Goal: Transaction & Acquisition: Book appointment/travel/reservation

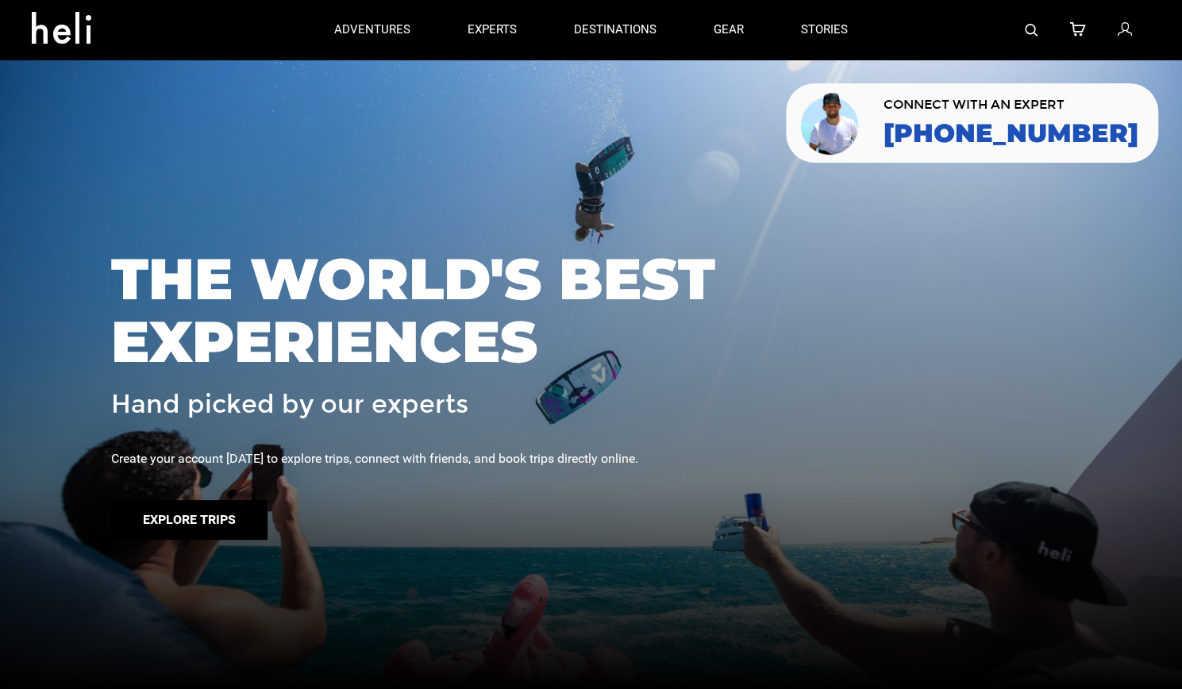
click at [160, 514] on button "Explore Trips" at bounding box center [189, 520] width 156 height 40
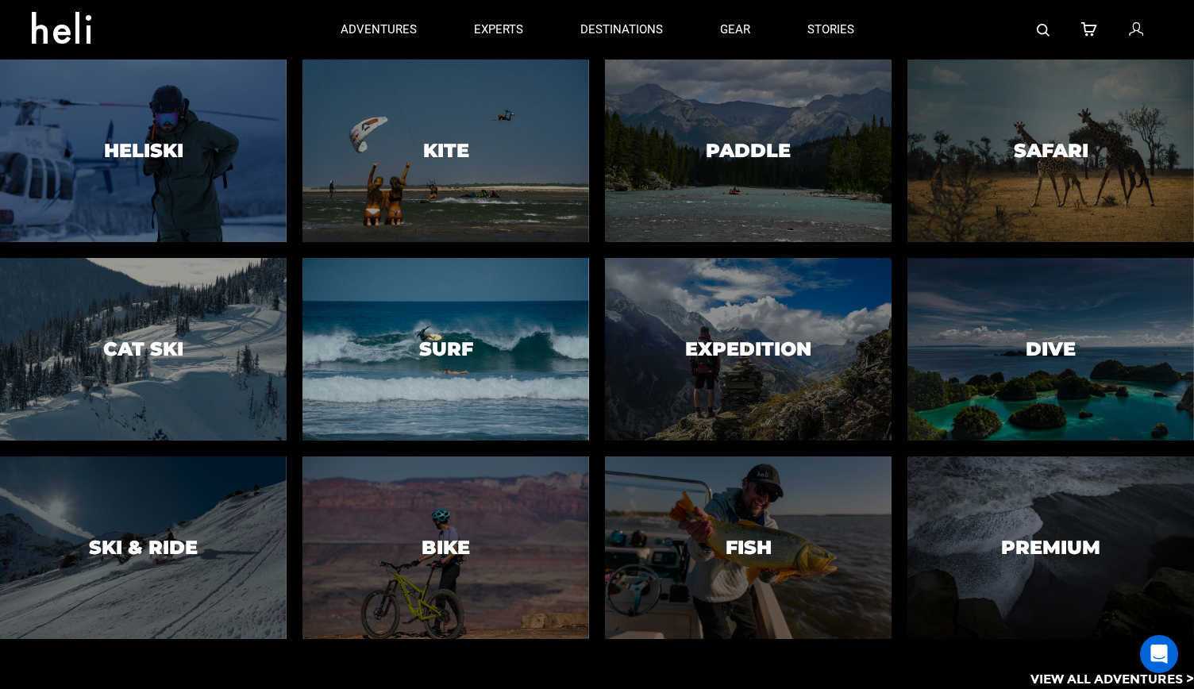
click at [438, 341] on h3 "Surf" at bounding box center [446, 349] width 54 height 21
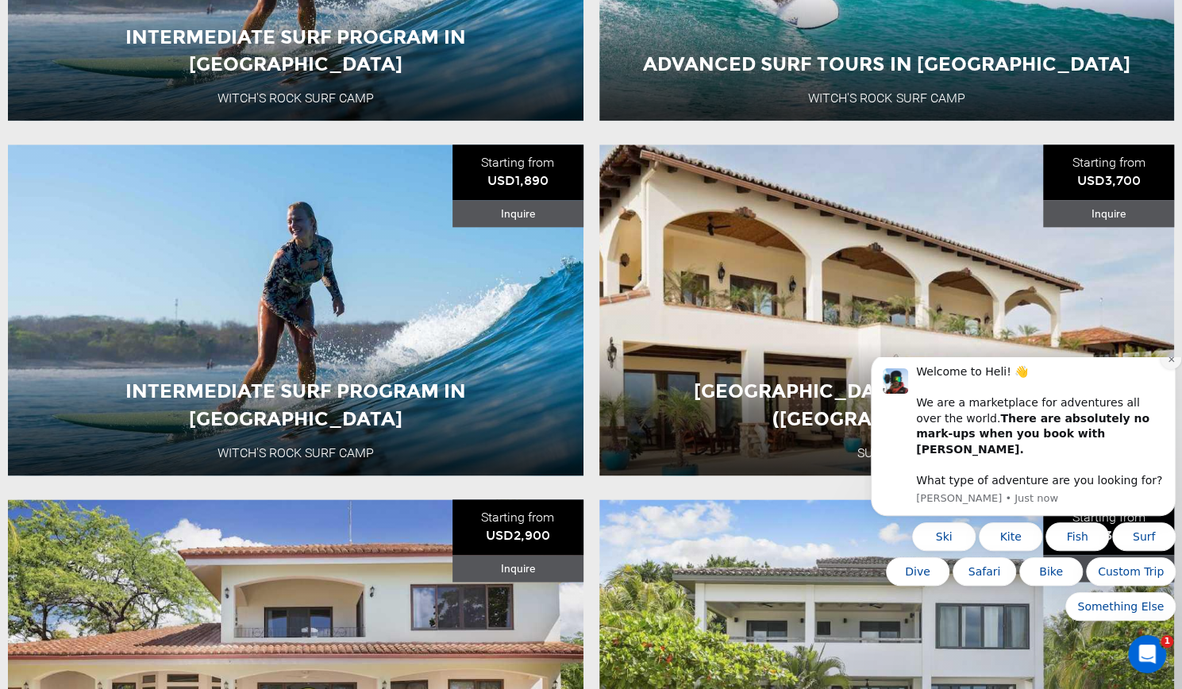
click at [1170, 361] on icon "Dismiss notification" at bounding box center [1171, 359] width 6 height 6
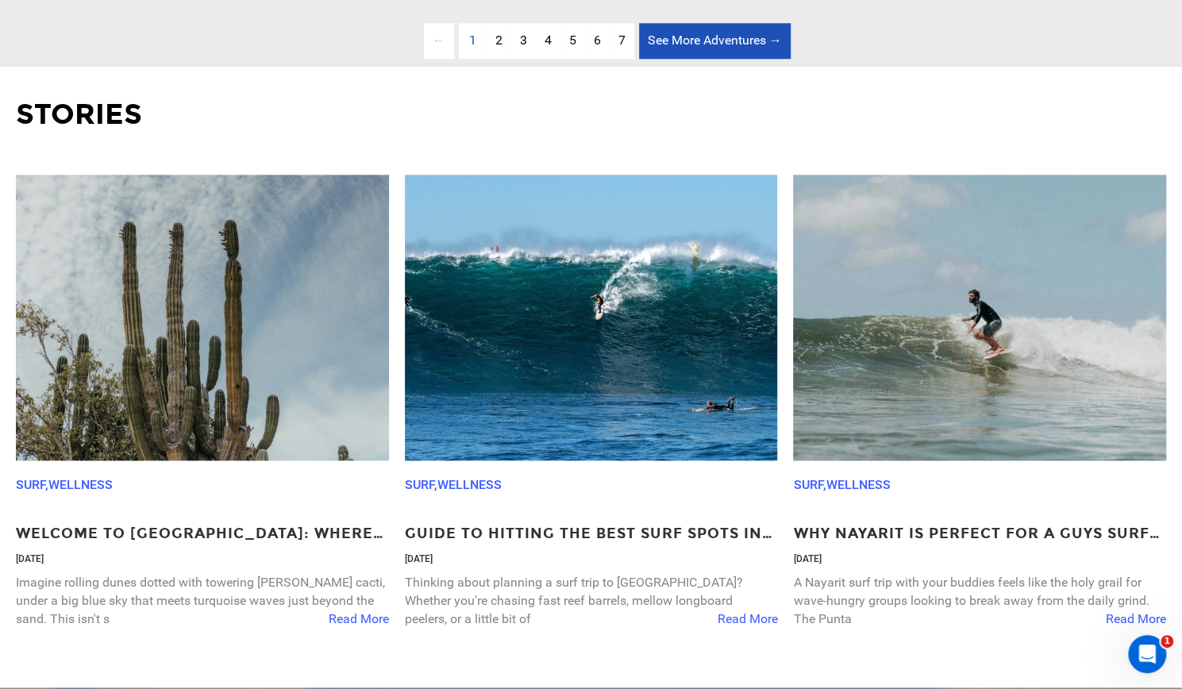
scroll to position [4620, 0]
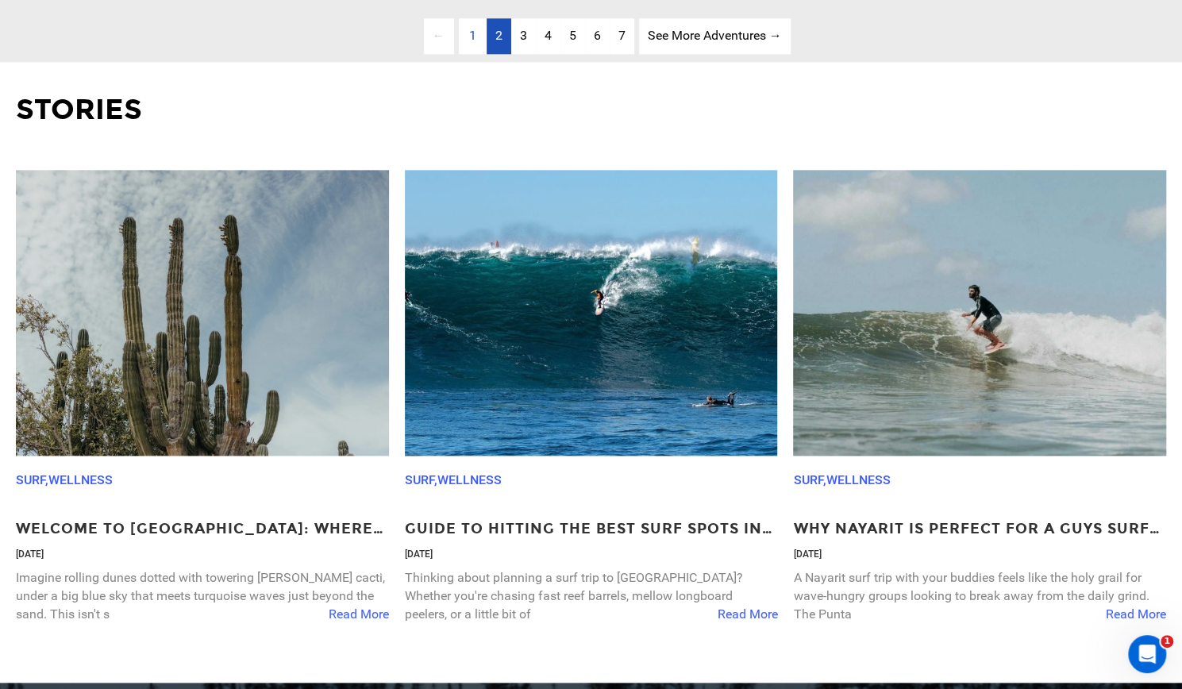
click at [498, 43] on span "2" at bounding box center [498, 35] width 7 height 15
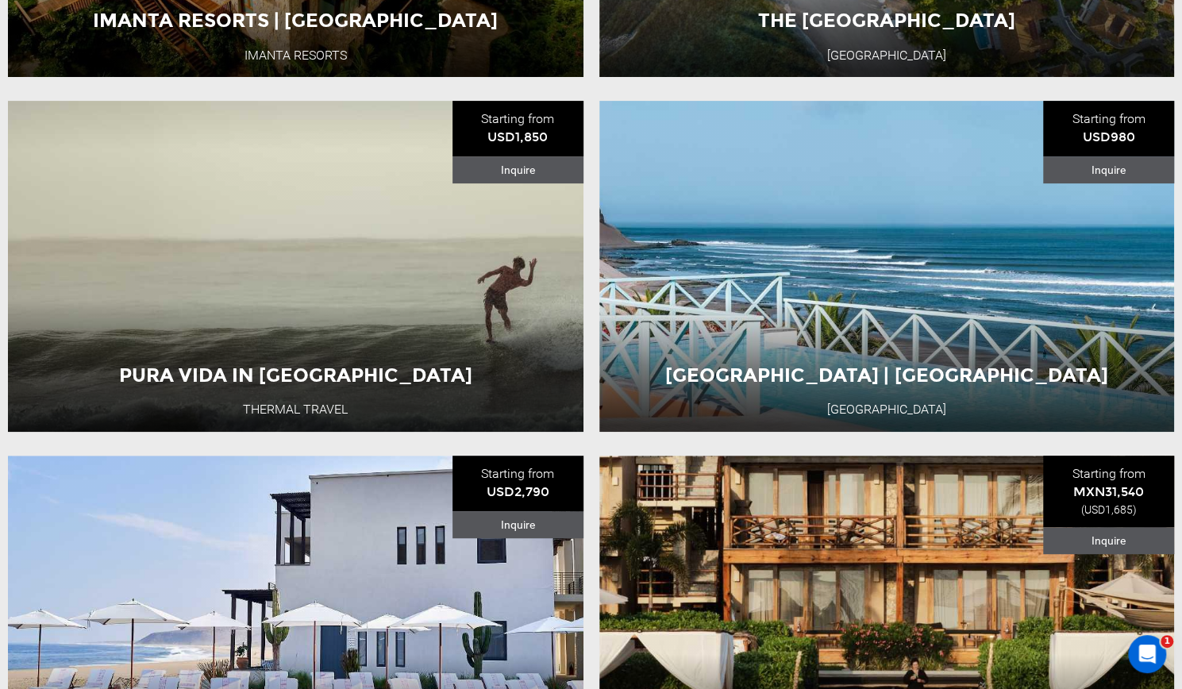
scroll to position [4153, 0]
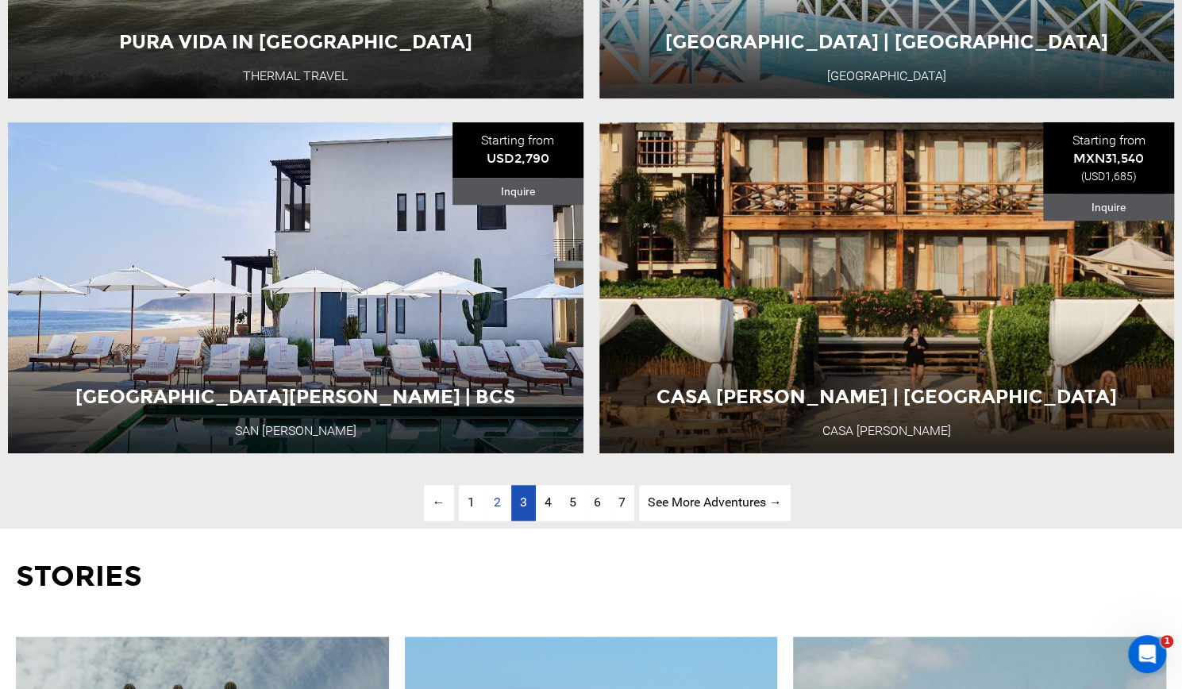
click at [526, 521] on link "page 3" at bounding box center [523, 503] width 25 height 36
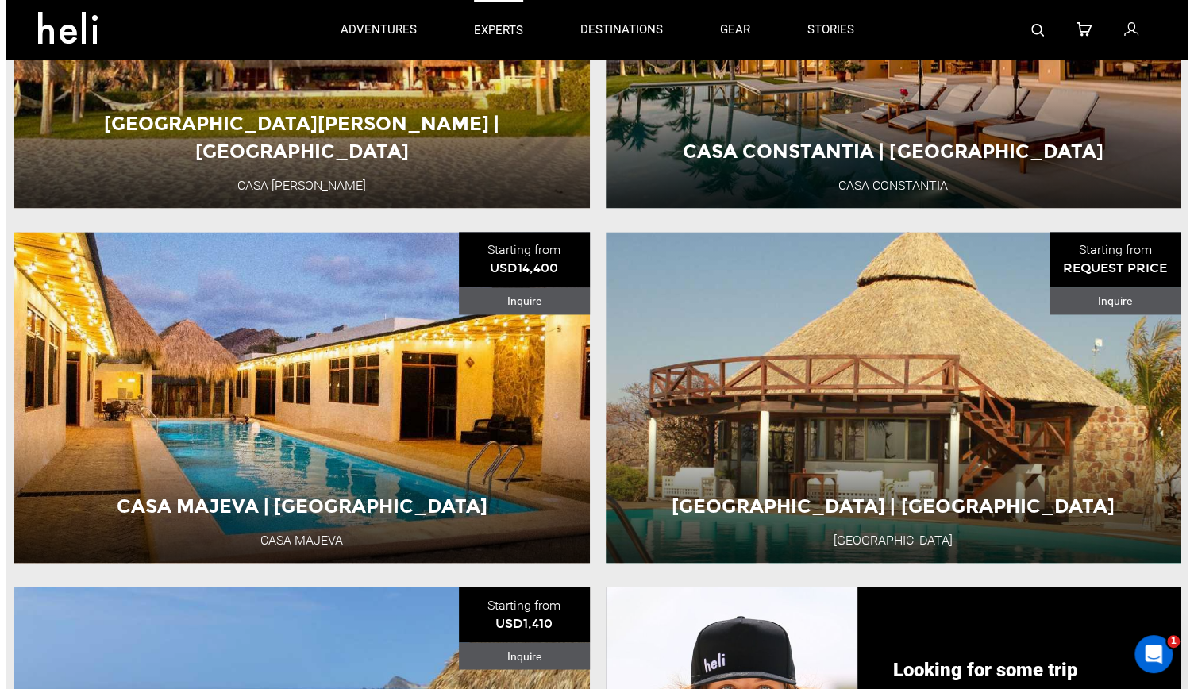
scroll to position [1189, 0]
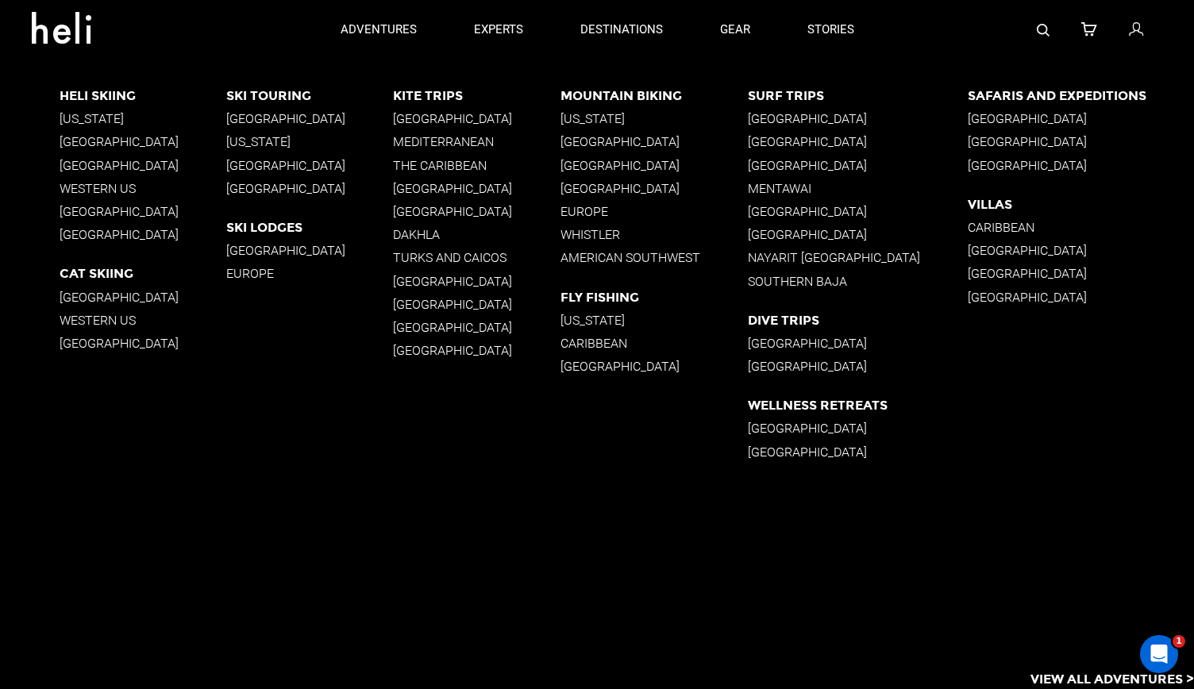
click at [773, 115] on p "[GEOGRAPHIC_DATA]" at bounding box center [858, 118] width 220 height 15
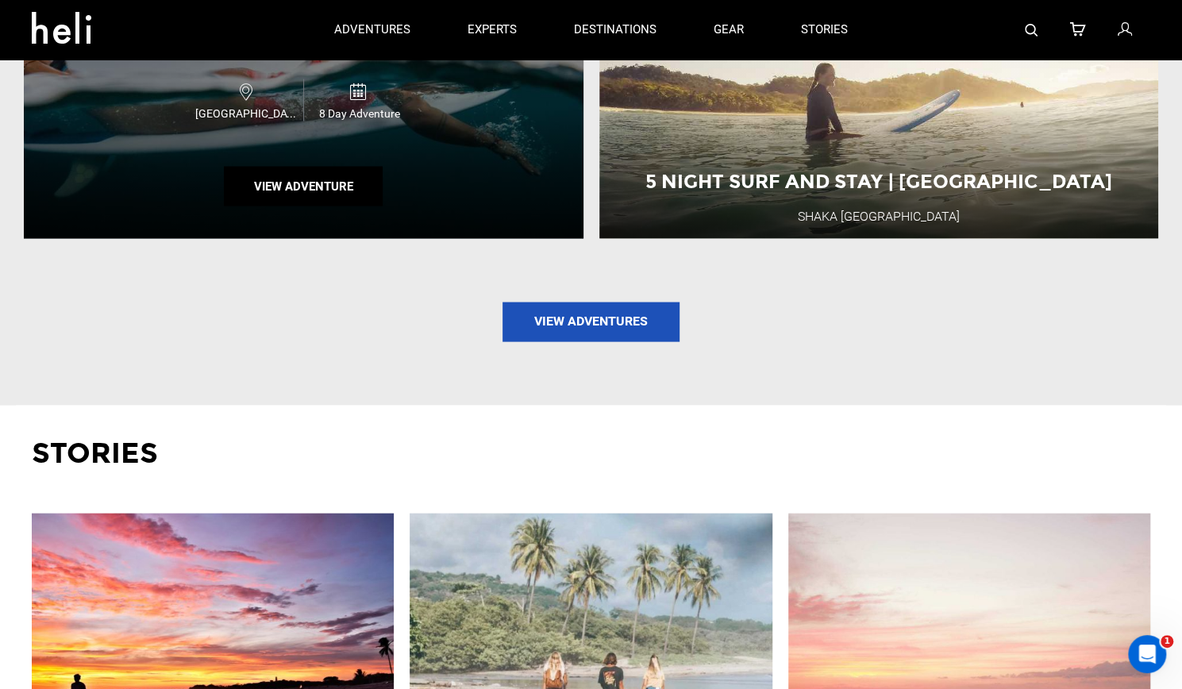
scroll to position [1823, 0]
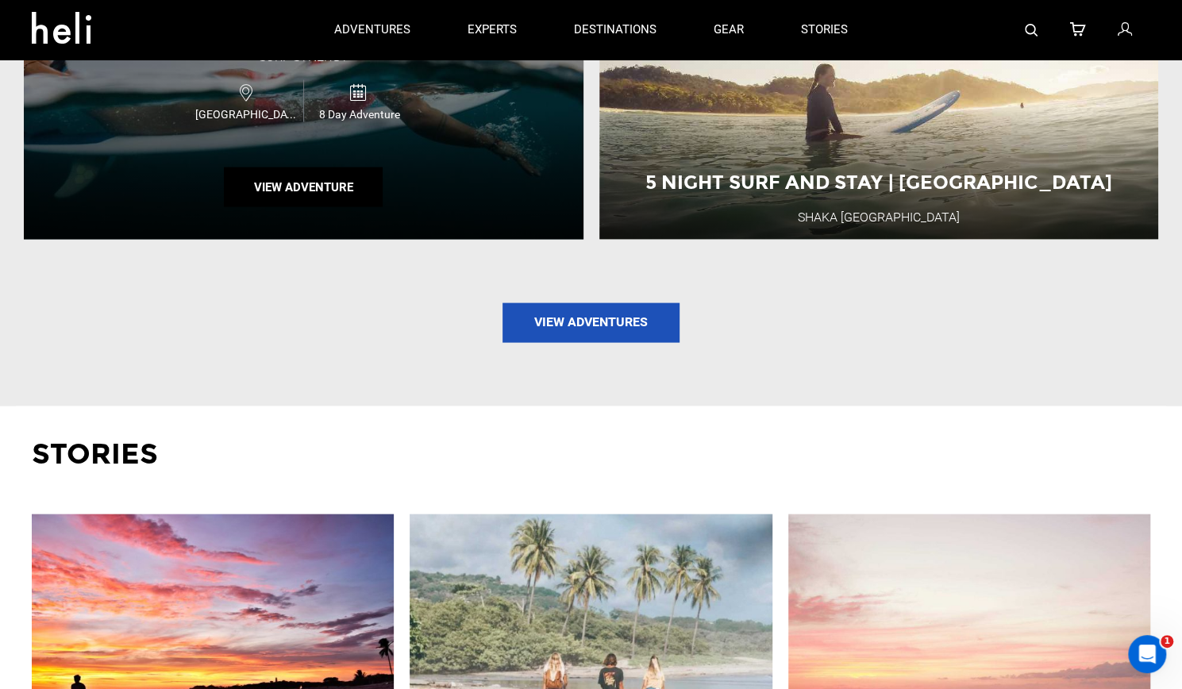
click at [362, 195] on div "All-Inclusive [GEOGRAPHIC_DATA] Surf Retreat Surf Synergy [GEOGRAPHIC_DATA] 8 D…" at bounding box center [304, 74] width 560 height 331
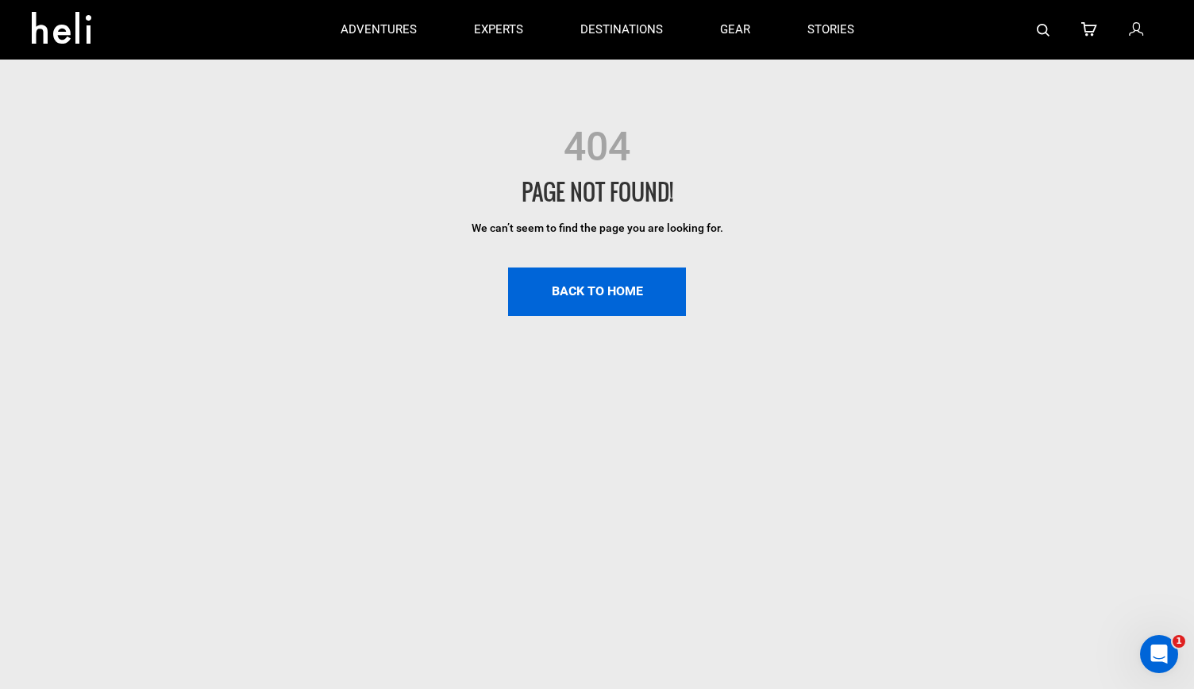
click at [608, 312] on link "BACK TO HOME" at bounding box center [597, 291] width 178 height 48
